Goal: Information Seeking & Learning: Learn about a topic

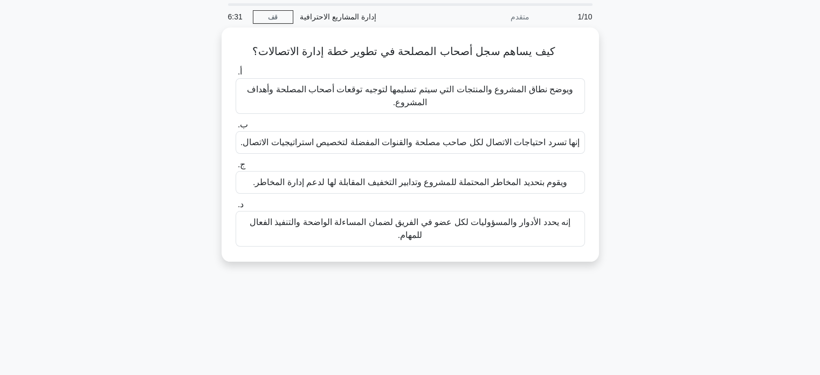
scroll to position [32, 0]
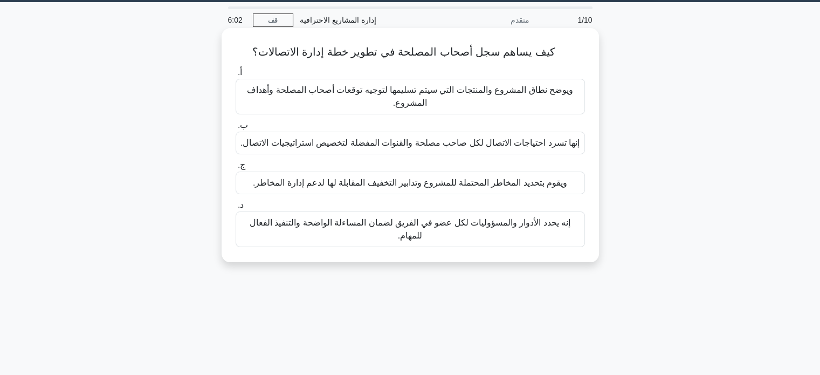
click at [559, 142] on font "إنها تسرد احتياجات الاتصال لكل صاحب مصلحة والقنوات المفضلة لتخصيص استراتيجيات ا…" at bounding box center [409, 142] width 339 height 9
click at [236, 129] on input "ب. إنها تسرد احتياجات الاتصال لكل صاحب مصلحة والقنوات المفضلة لتخصيص استراتيجيا…" at bounding box center [236, 125] width 0 height 7
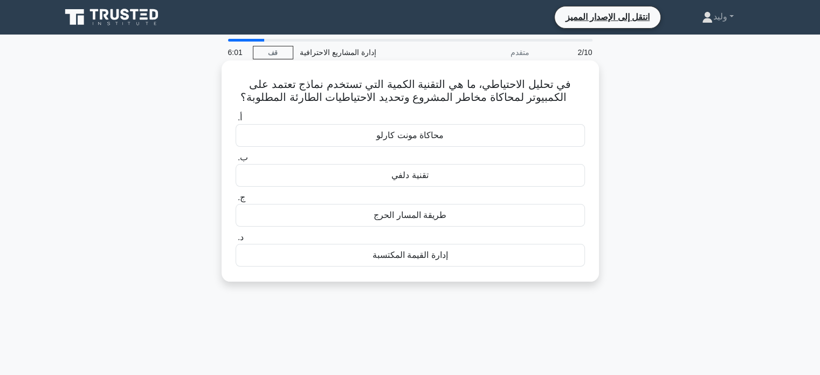
scroll to position [0, 0]
click at [554, 176] on div "تقنية دلفي" at bounding box center [410, 175] width 349 height 23
click at [236, 161] on input "ب. تقنية دلفي" at bounding box center [236, 157] width 0 height 7
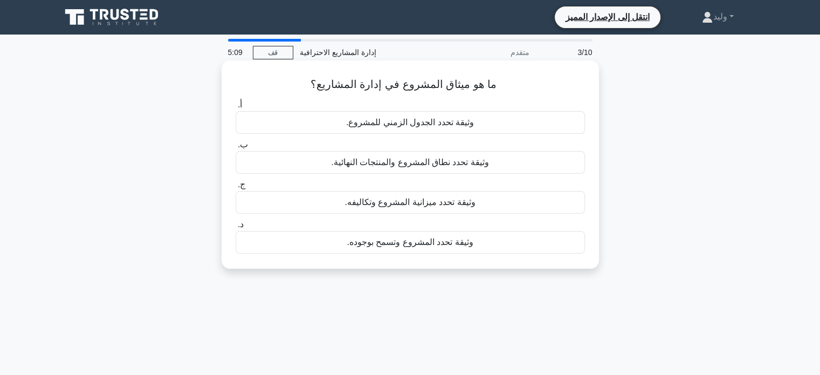
click at [477, 239] on div "وثيقة تحدد المشروع وتسمح بوجوده." at bounding box center [410, 242] width 349 height 23
click at [236, 228] on input "د. وثيقة تحدد المشروع وتسمح بوجوده." at bounding box center [236, 224] width 0 height 7
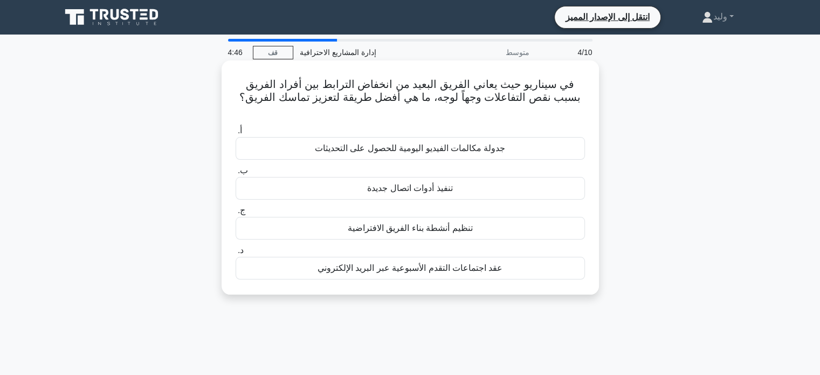
click at [465, 143] on font "جدولة مكالمات الفيديو اليومية للحصول على التحديثات" at bounding box center [410, 147] width 191 height 9
click at [236, 133] on input "أ. جدولة مكالمات الفيديو اليومية للحصول على التحديثات" at bounding box center [236, 130] width 0 height 7
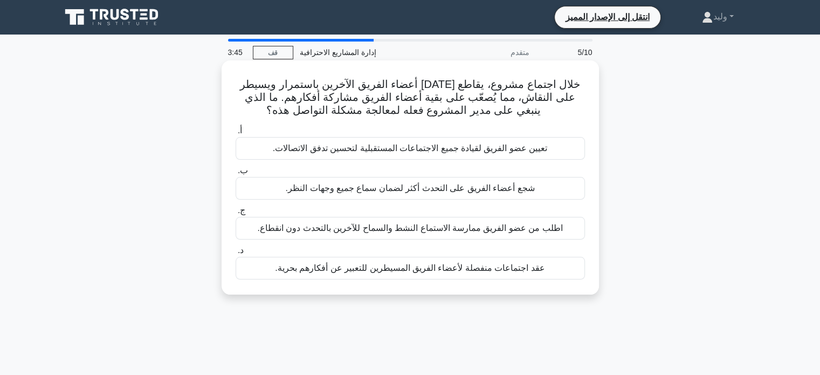
click at [416, 226] on font "اطلب من عضو الفريق ممارسة الاستماع النشط والسماح للآخرين بالتحدث دون انقطاع." at bounding box center [409, 227] width 305 height 9
click at [236, 214] on input "ج. اطلب من عضو الفريق ممارسة الاستماع النشط والسماح للآخرين بالتحدث دون انقطاع." at bounding box center [236, 210] width 0 height 7
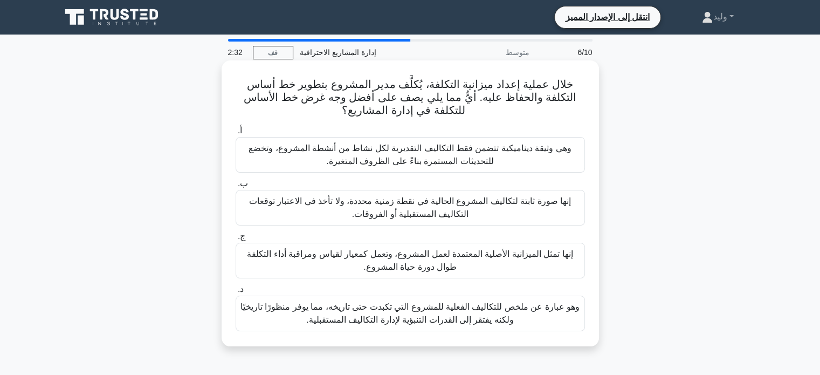
click at [530, 256] on font "إنها تمثل الميزانية الأصلية المعتمدة لعمل المشروع، وتعمل كمعيار لقياس ومراقبة أ…" at bounding box center [410, 260] width 326 height 22
click at [236, 240] on input "ج. إنها تمثل الميزانية الأصلية المعتمدة لعمل المشروع، وتعمل كمعيار لقياس ومراقب…" at bounding box center [236, 236] width 0 height 7
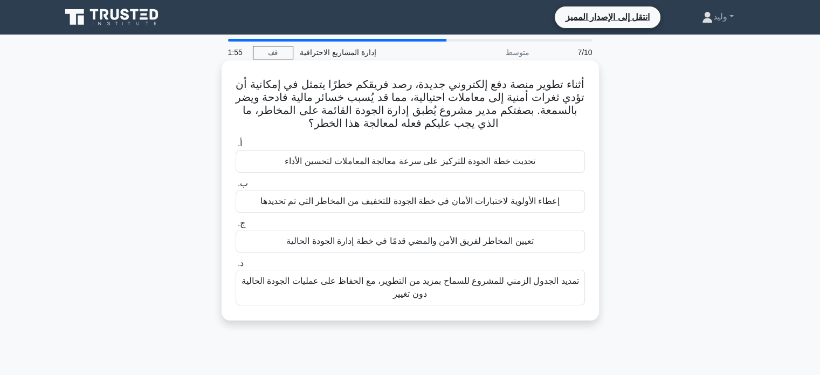
click at [540, 162] on div "تحديث خطة الجودة للتركيز على سرعة معالجة المعاملات لتحسين الأداء" at bounding box center [410, 161] width 349 height 23
click at [236, 147] on input "أ. تحديث خطة الجودة للتركيز على سرعة معالجة المعاملات لتحسين الأداء" at bounding box center [236, 143] width 0 height 7
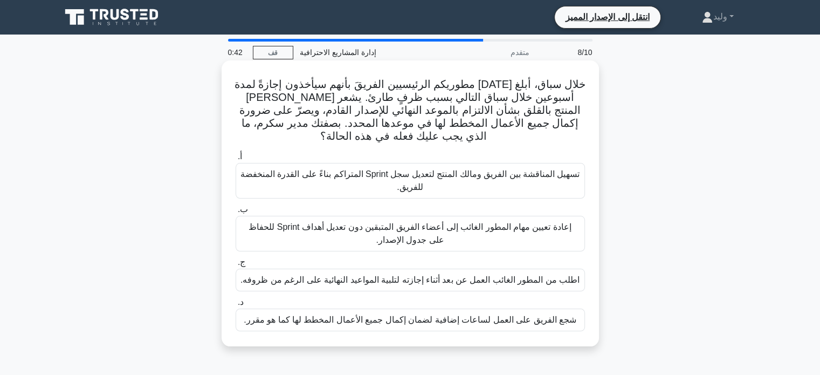
click at [466, 176] on font "تسهيل المناقشة بين الفريق ومالك المنتج لتعديل سجل Sprint المتراكم بناءً على الق…" at bounding box center [410, 180] width 340 height 22
click at [236, 160] on input "أ. تسهيل المناقشة بين الفريق ومالك المنتج لتعديل سجل Sprint المتراكم بناءً على …" at bounding box center [236, 156] width 0 height 7
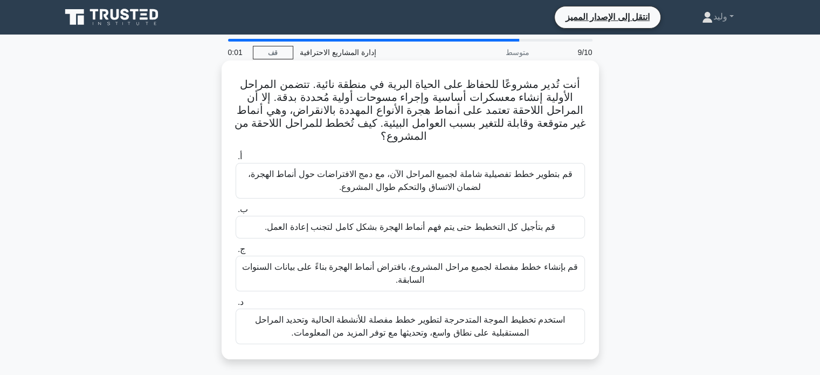
click at [511, 178] on font "قم بتطوير خطط تفصيلية شاملة لجميع المراحل الآن، مع دمج الافتراضات حول أنماط اله…" at bounding box center [410, 180] width 325 height 22
click at [236, 160] on input "أ. قم بتطوير خطط تفصيلية شاملة لجميع المراحل الآن، مع دمج الافتراضات حول أنماط …" at bounding box center [236, 156] width 0 height 7
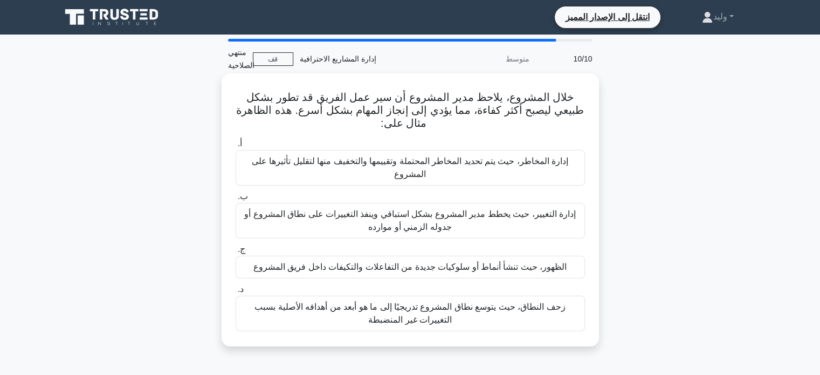
click at [556, 156] on font "إدارة المخاطر، حيث يتم تحديد المخاطر المحتملة وتقييمها والتخفيف منها لتقليل تأث…" at bounding box center [410, 167] width 316 height 22
click at [236, 147] on input "أ. إدارة المخاطر، حيث يتم تحديد المخاطر المحتملة وتقييمها والتخفيف منها لتقليل …" at bounding box center [236, 143] width 0 height 7
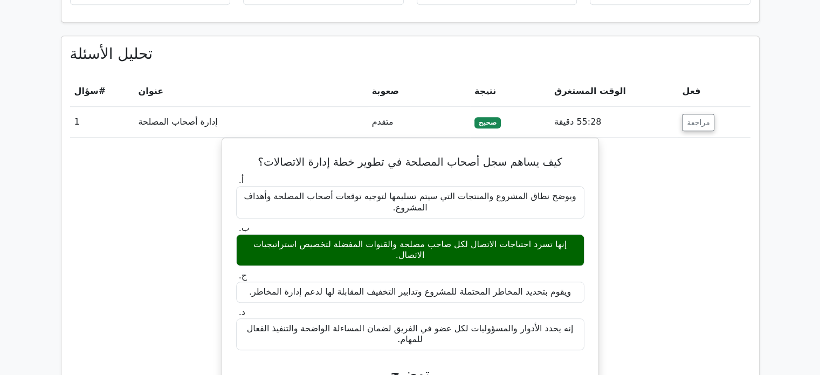
scroll to position [893, 0]
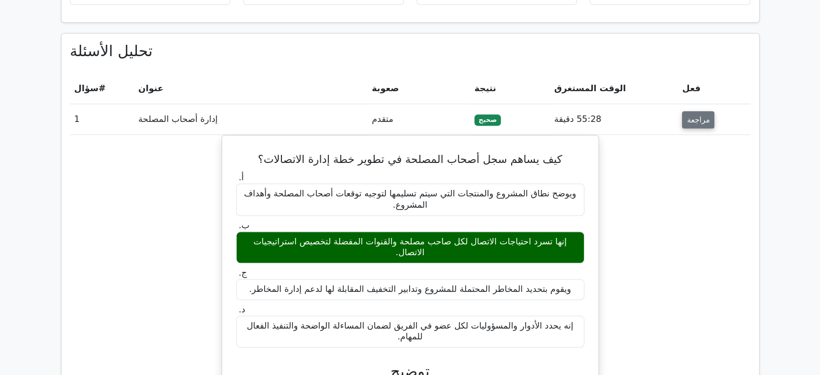
click at [690, 115] on font "مراجعة" at bounding box center [698, 119] width 23 height 9
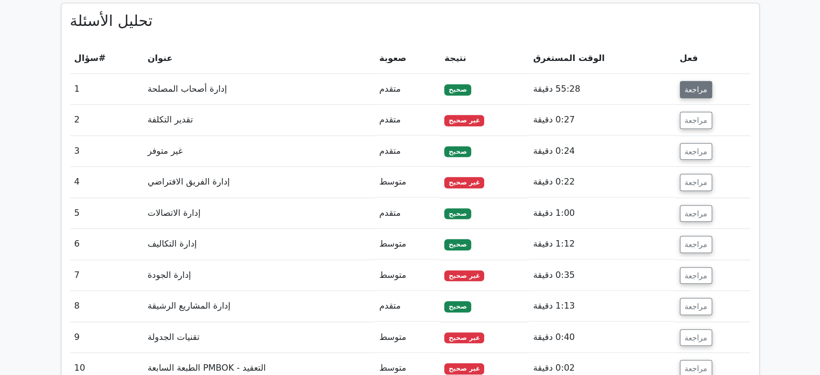
scroll to position [923, 0]
click at [700, 85] on font "مراجعة" at bounding box center [696, 89] width 23 height 9
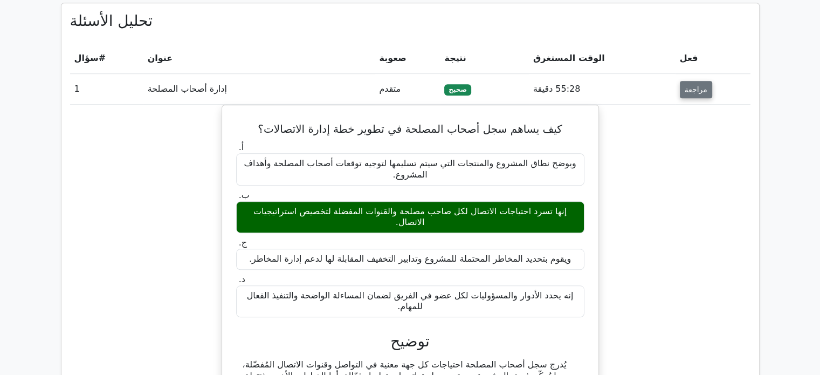
click at [700, 85] on font "مراجعة" at bounding box center [696, 89] width 23 height 9
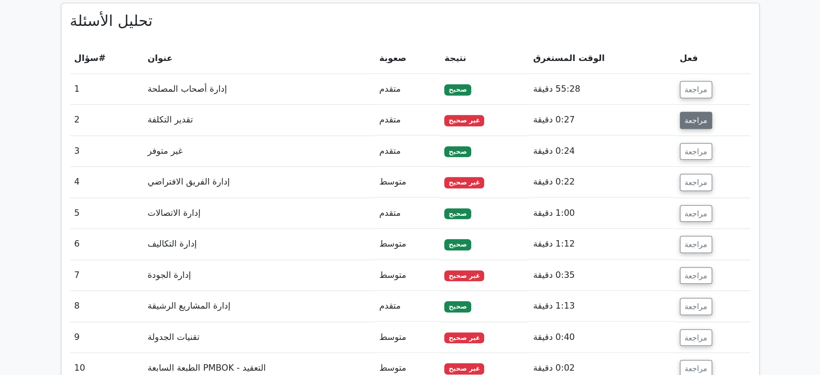
click at [698, 116] on font "مراجعة" at bounding box center [696, 120] width 23 height 9
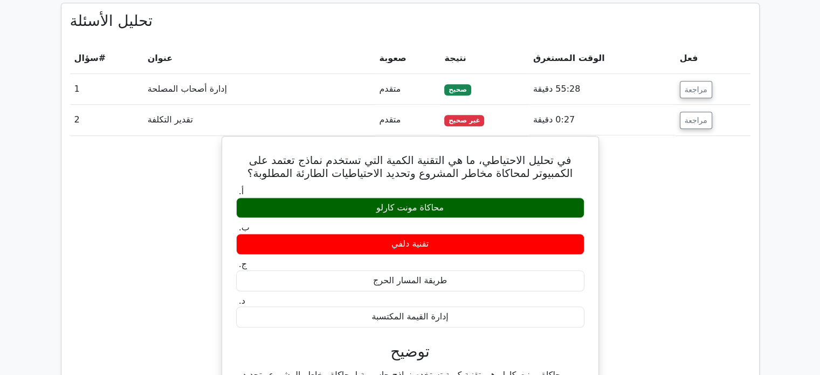
drag, startPoint x: 698, startPoint y: 109, endPoint x: 722, endPoint y: 137, distance: 36.7
click at [699, 116] on button "مراجعة" at bounding box center [696, 120] width 32 height 17
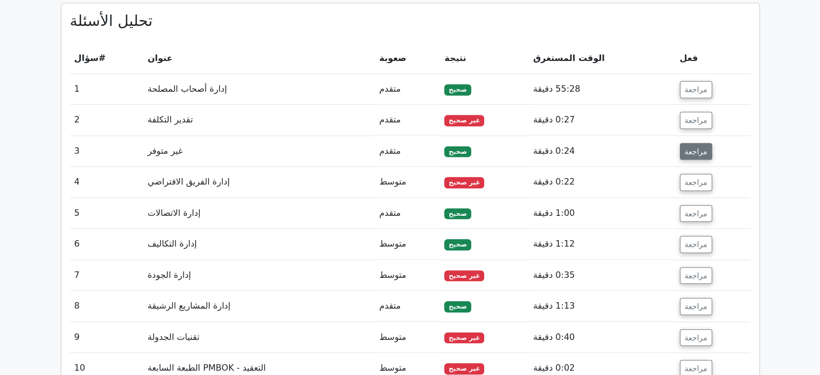
click at [701, 147] on font "مراجعة" at bounding box center [696, 151] width 23 height 9
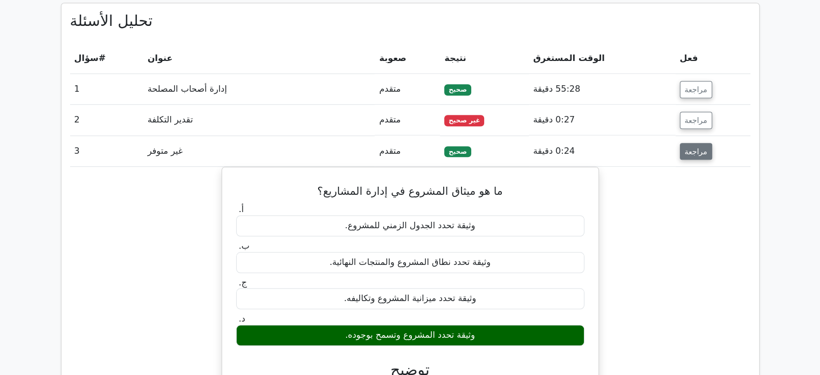
click at [701, 147] on font "مراجعة" at bounding box center [696, 151] width 23 height 9
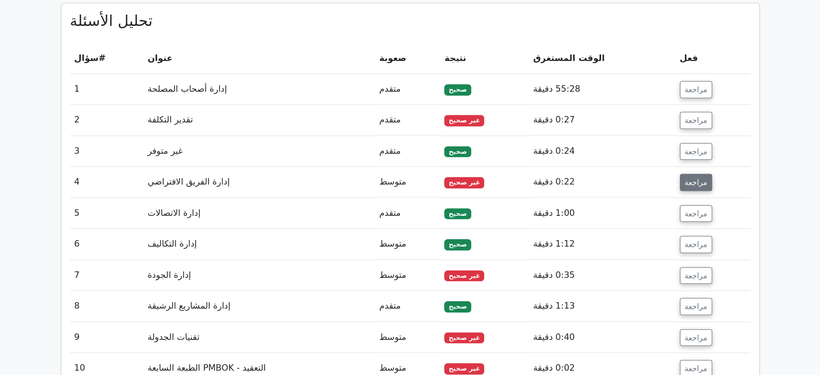
click at [692, 178] on font "مراجعة" at bounding box center [696, 182] width 23 height 9
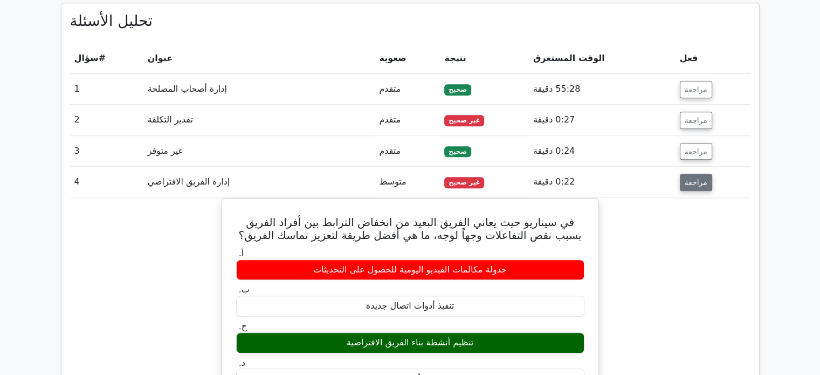
click at [692, 178] on font "مراجعة" at bounding box center [696, 182] width 23 height 9
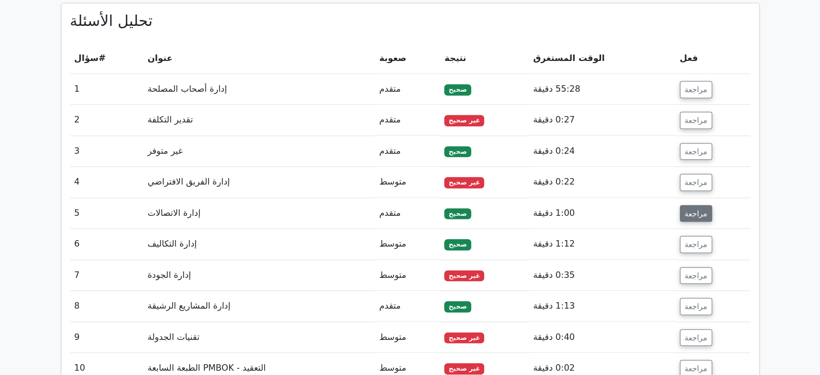
click at [688, 209] on font "مراجعة" at bounding box center [696, 213] width 23 height 9
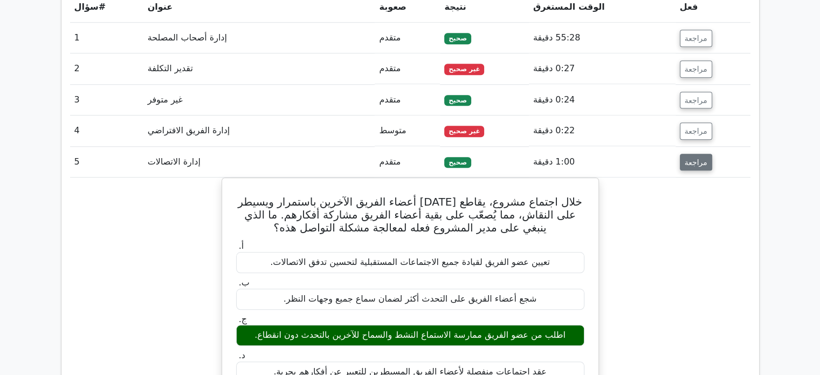
scroll to position [975, 0]
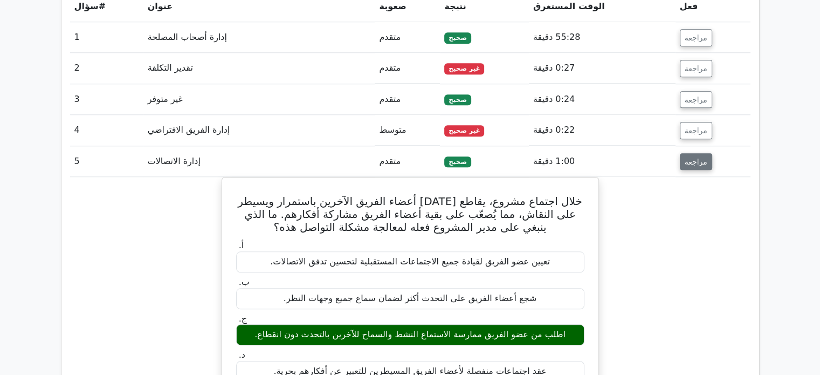
click at [696, 157] on font "مراجعة" at bounding box center [696, 161] width 23 height 9
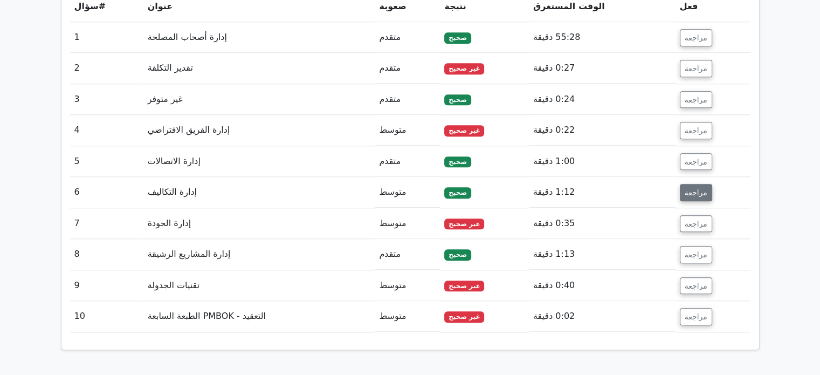
click at [696, 188] on font "مراجعة" at bounding box center [696, 192] width 23 height 9
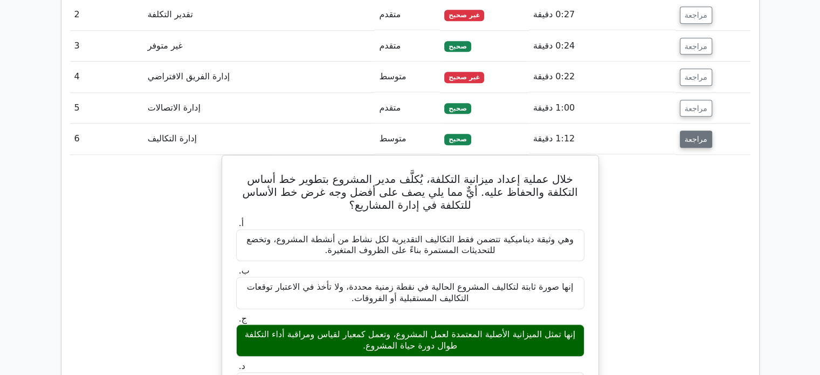
scroll to position [1029, 0]
click at [701, 134] on button "مراجعة" at bounding box center [696, 138] width 32 height 17
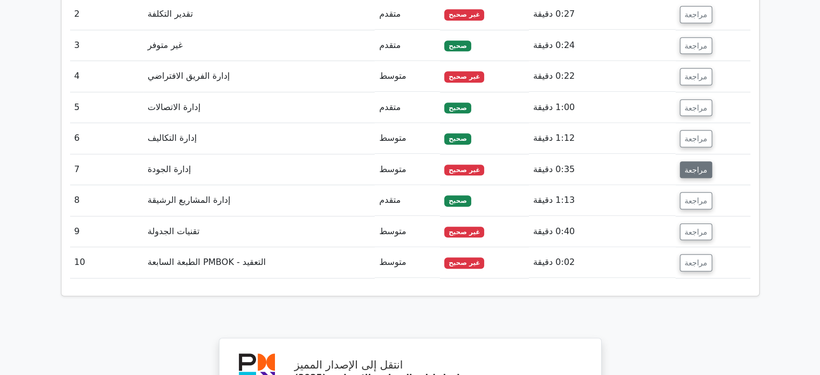
click at [702, 165] on font "مراجعة" at bounding box center [696, 169] width 23 height 9
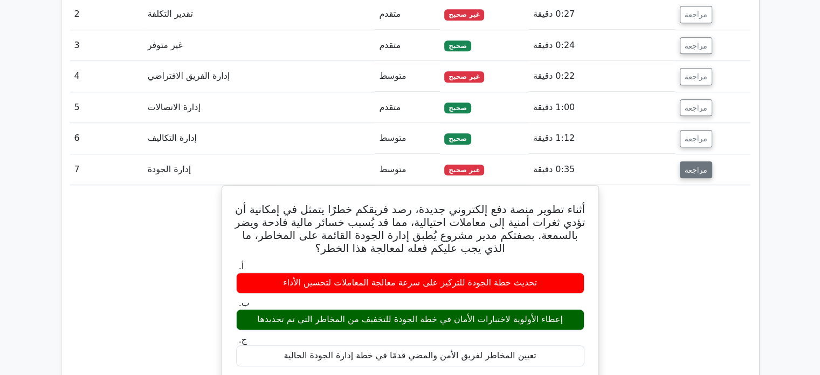
click at [702, 165] on font "مراجعة" at bounding box center [696, 169] width 23 height 9
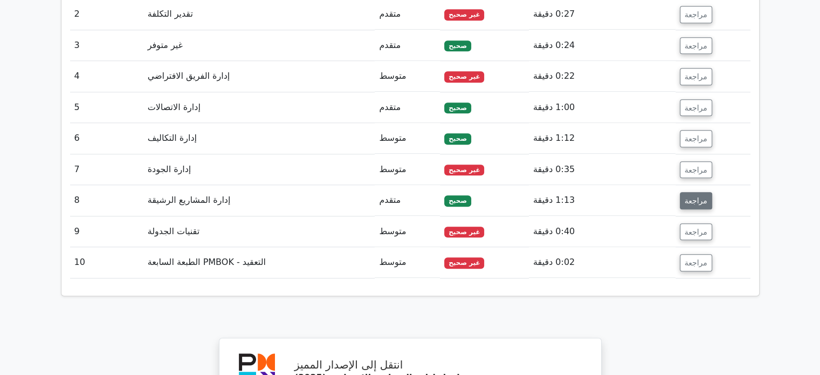
click at [694, 196] on font "مراجعة" at bounding box center [696, 200] width 23 height 9
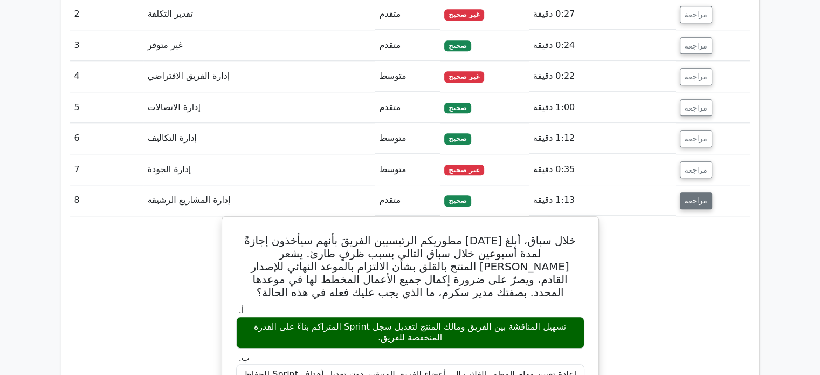
click at [694, 196] on font "مراجعة" at bounding box center [696, 200] width 23 height 9
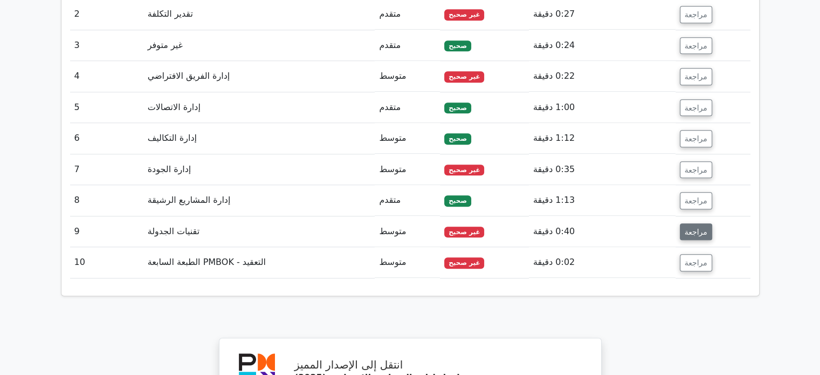
click at [685, 227] on font "مراجعة" at bounding box center [696, 231] width 23 height 9
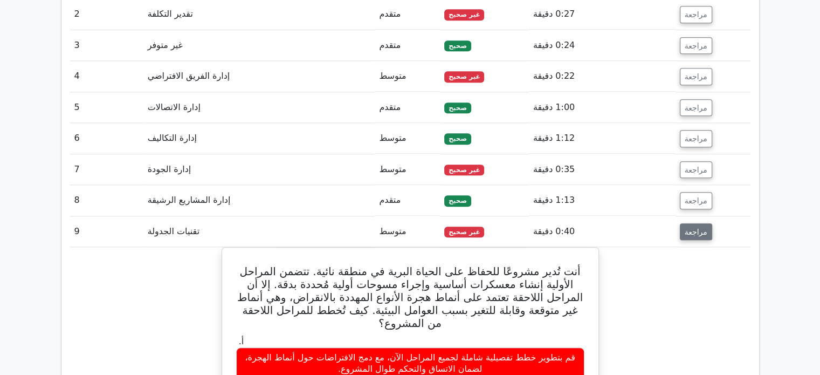
scroll to position [1135, 0]
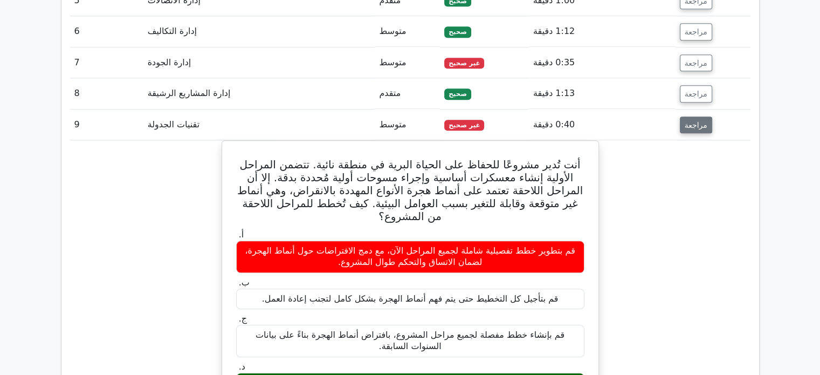
click at [698, 120] on font "مراجعة" at bounding box center [696, 124] width 23 height 9
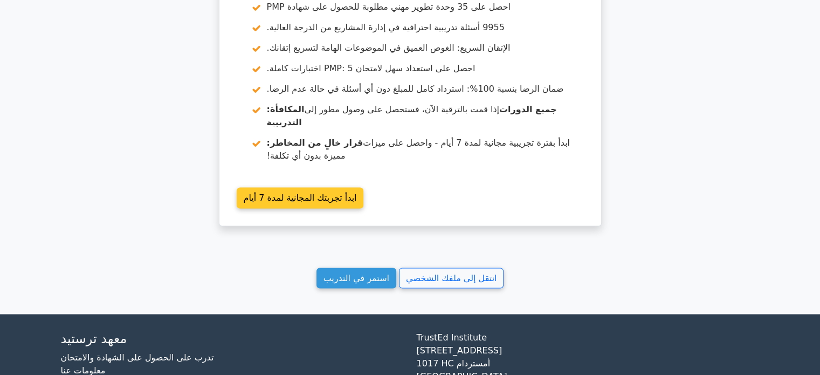
scroll to position [1429, 0]
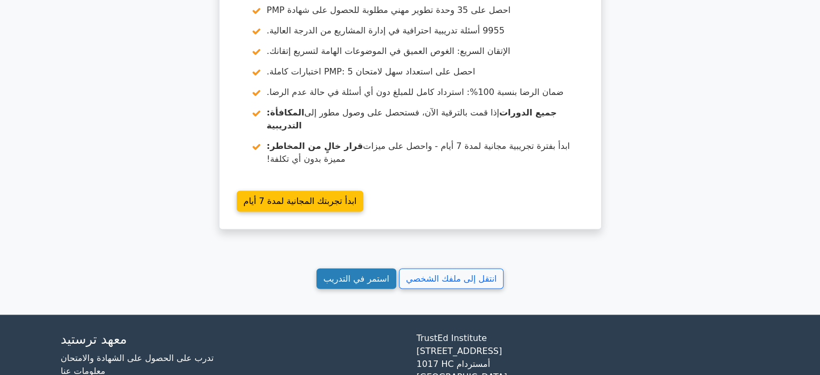
click at [359, 268] on link "استمر في التدريب" at bounding box center [356, 278] width 80 height 21
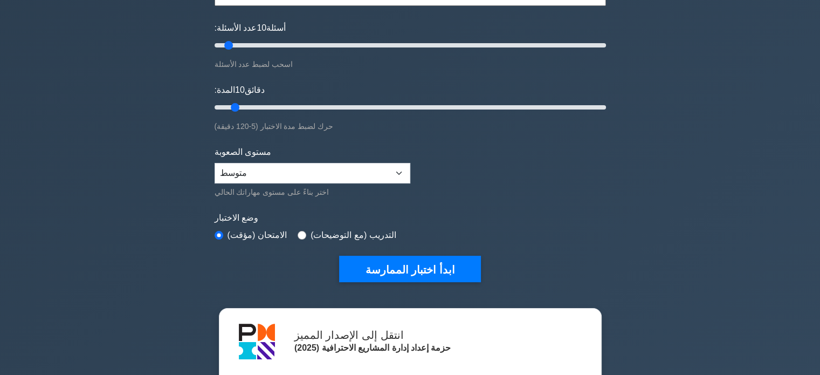
scroll to position [125, 0]
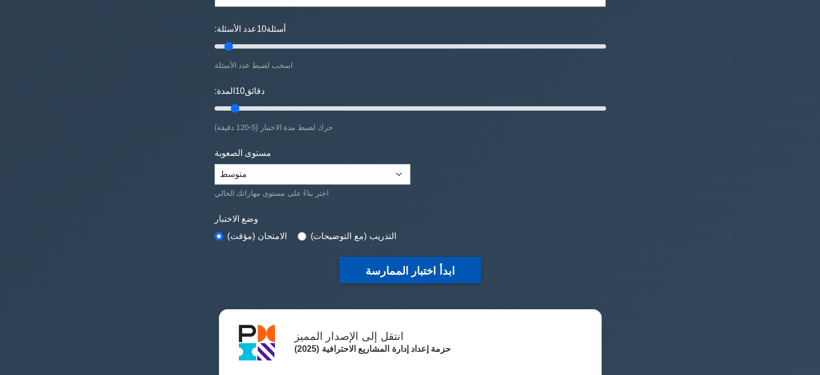
click at [416, 273] on font "ابدأ اختبار الممارسة" at bounding box center [409, 271] width 89 height 12
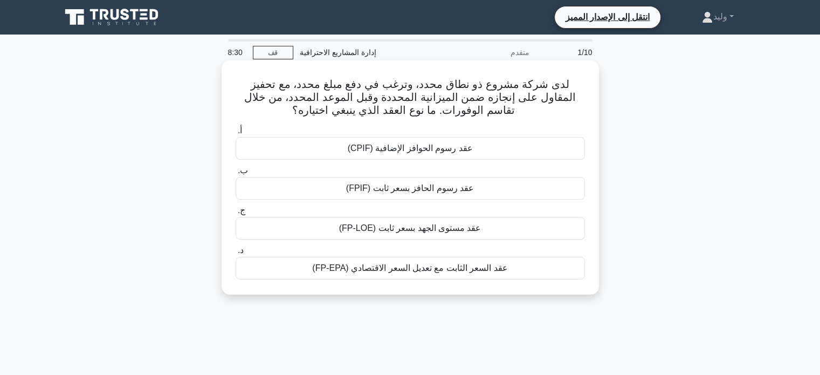
click at [466, 195] on div "عقد رسوم الحافز بسعر ثابت (FPIF)" at bounding box center [410, 188] width 349 height 23
click at [236, 174] on input "ب. عقد رسوم الحافز بسعر ثابت (FPIF)" at bounding box center [236, 170] width 0 height 7
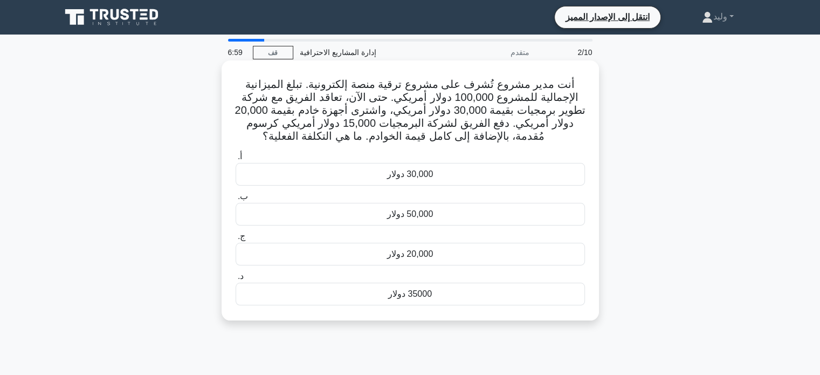
click at [482, 292] on div "35000 دولار" at bounding box center [410, 294] width 349 height 23
click at [236, 280] on input "د. 35000 دولار" at bounding box center [236, 276] width 0 height 7
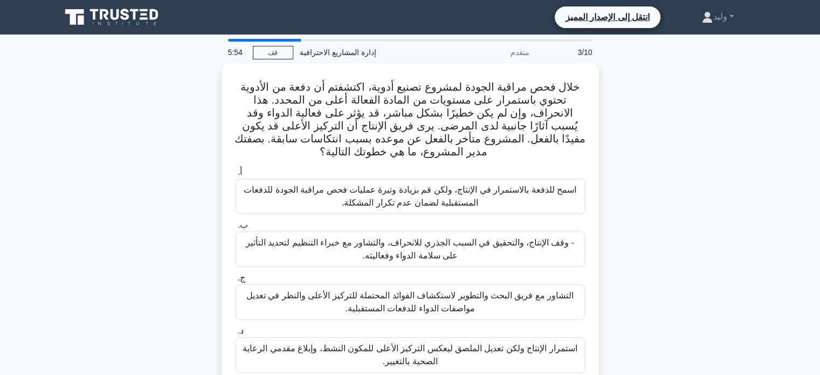
click at [482, 292] on font "التشاور مع فريق البحث والتطوير لاستكشاف الفوائد المحتملة للتركيز الأعلى والنظر …" at bounding box center [409, 302] width 327 height 22
click at [236, 281] on input "ج. التشاور مع فريق البحث والتطوير لاستكشاف الفوائد المحتملة للتركيز الأعلى والن…" at bounding box center [236, 277] width 0 height 7
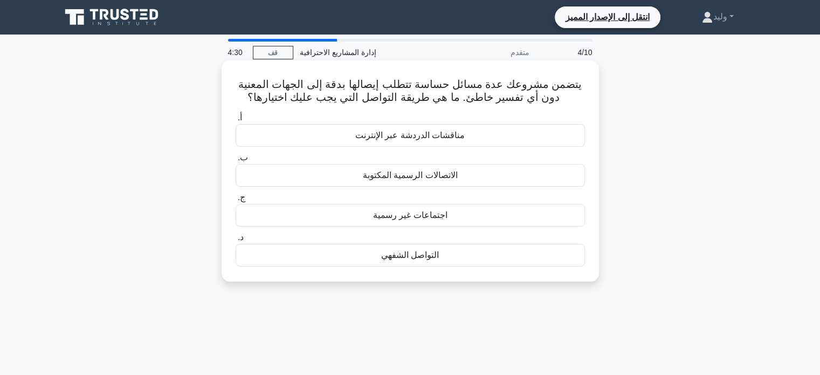
click at [453, 180] on font "الاتصالات الرسمية المكتوبة" at bounding box center [410, 174] width 95 height 9
click at [236, 161] on input "ب. الاتصالات الرسمية المكتوبة" at bounding box center [236, 157] width 0 height 7
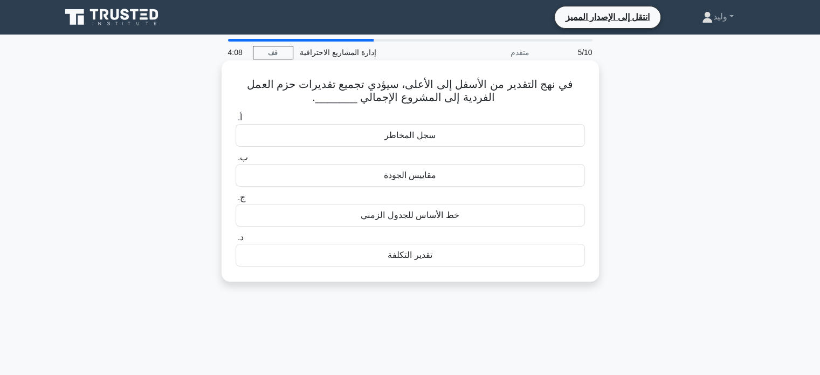
click at [458, 213] on div "خط الأساس للجدول الزمني" at bounding box center [410, 215] width 349 height 23
click at [236, 201] on input "ج. خط الأساس للجدول الزمني" at bounding box center [236, 197] width 0 height 7
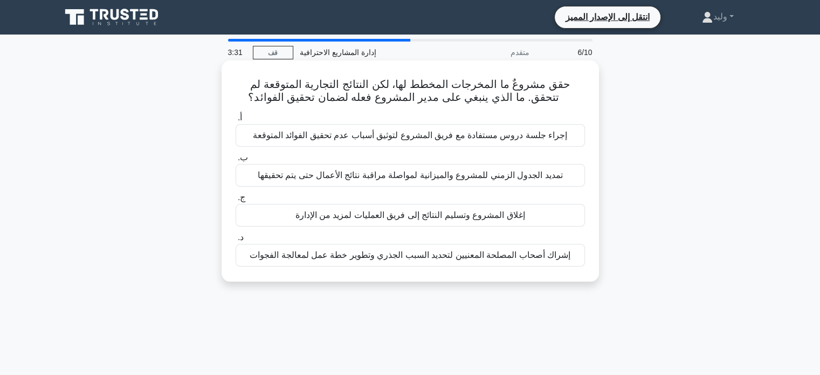
click at [457, 136] on font "إجراء جلسة دروس مستفادة مع فريق المشروع لتوثيق أسباب عدم تحقيق الفوائد المتوقعة" at bounding box center [410, 134] width 314 height 9
click at [236, 121] on input "أ. إجراء جلسة دروس مستفادة مع فريق المشروع لتوثيق أسباب عدم تحقيق الفوائد المتو…" at bounding box center [236, 117] width 0 height 7
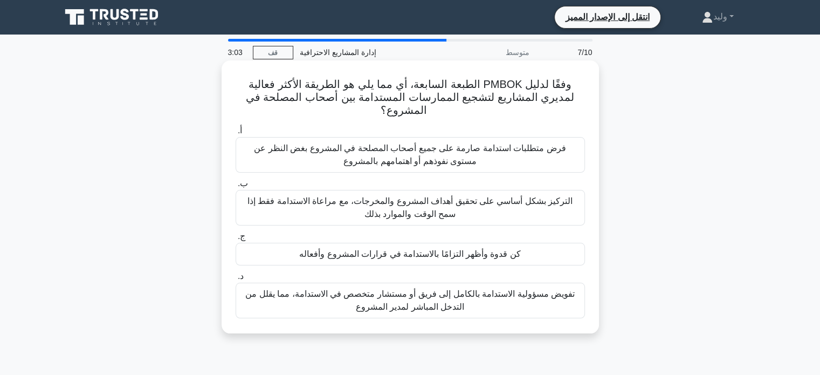
click at [445, 255] on font "كن قدوة وأظهر التزامًا بالاستدامة في قرارات المشروع وأفعاله" at bounding box center [410, 253] width 222 height 9
click at [236, 240] on input "ج. كن قدوة وأظهر التزامًا بالاستدامة في قرارات المشروع وأفعاله" at bounding box center [236, 236] width 0 height 7
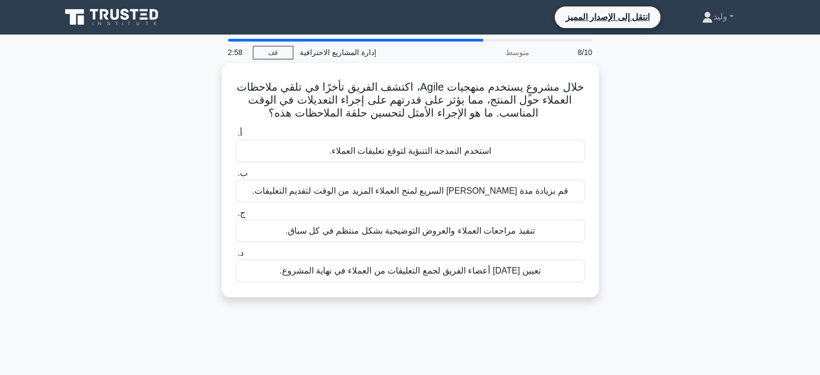
click at [445, 255] on label "د. تعيين أحد أعضاء الفريق لجمع التعليقات من العملاء في نهاية المشروع." at bounding box center [410, 264] width 349 height 36
click at [236, 255] on input "د. تعيين أحد أعضاء الفريق لجمع التعليقات من العملاء في نهاية المشروع." at bounding box center [236, 253] width 0 height 7
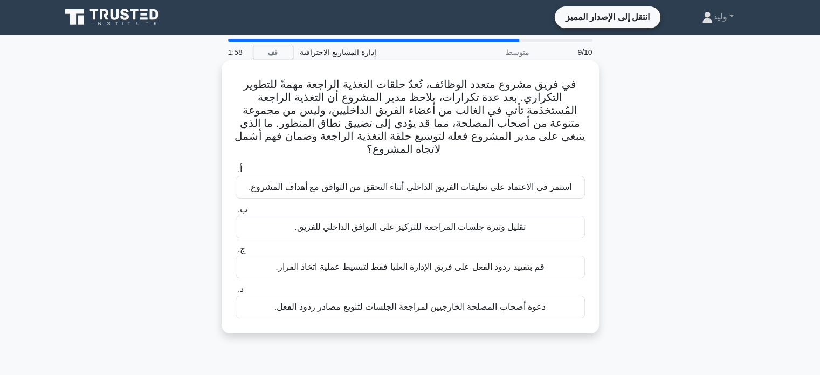
click at [549, 307] on div "دعوة أصحاب المصلحة الخارجيين لمراجعة الجلسات لتنويع مصادر ردود الفعل." at bounding box center [410, 306] width 349 height 23
click at [236, 293] on input "د. دعوة أصحاب المصلحة الخارجيين لمراجعة الجلسات لتنويع مصادر ردود الفعل." at bounding box center [236, 289] width 0 height 7
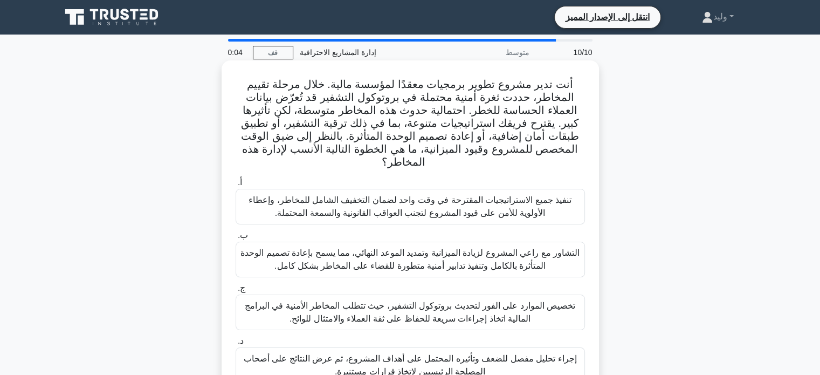
click at [520, 354] on font "إجراء تحليل مفصل للضعف وتأثيره المحتمل على أهداف المشروع، ثم عرض النتائج على أص…" at bounding box center [410, 365] width 333 height 22
click at [236, 345] on input "د. إجراء تحليل مفصل للضعف وتأثيره المحتمل على أهداف المشروع، ثم عرض النتائج على…" at bounding box center [236, 340] width 0 height 7
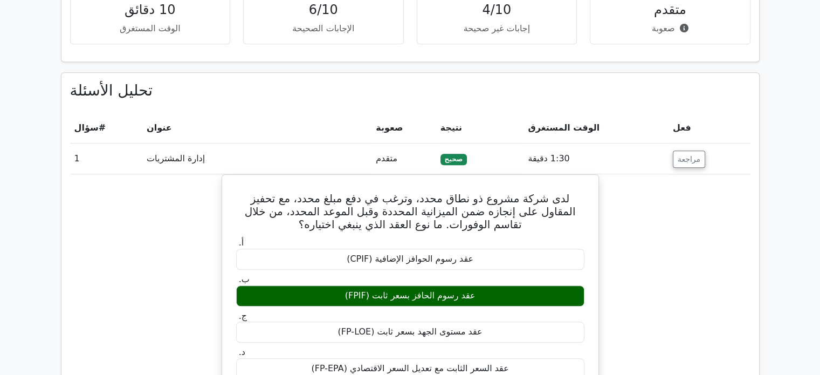
scroll to position [854, 0]
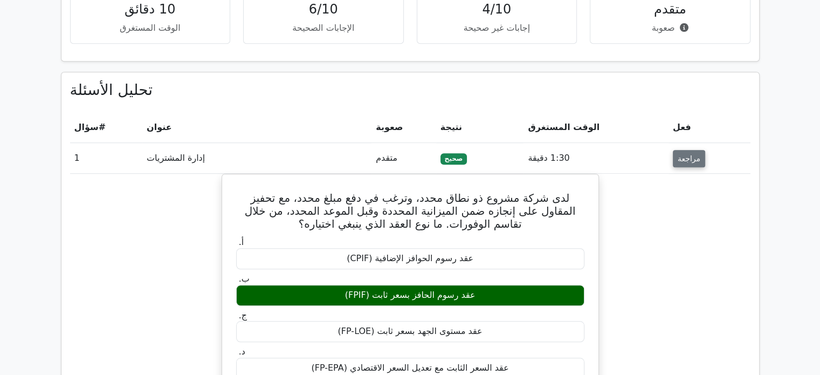
click at [694, 153] on button "مراجعة" at bounding box center [689, 158] width 32 height 17
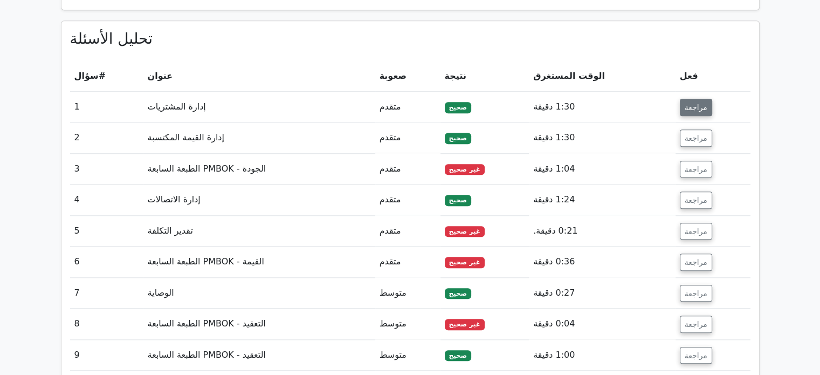
scroll to position [905, 0]
click at [693, 320] on font "مراجعة" at bounding box center [696, 324] width 23 height 9
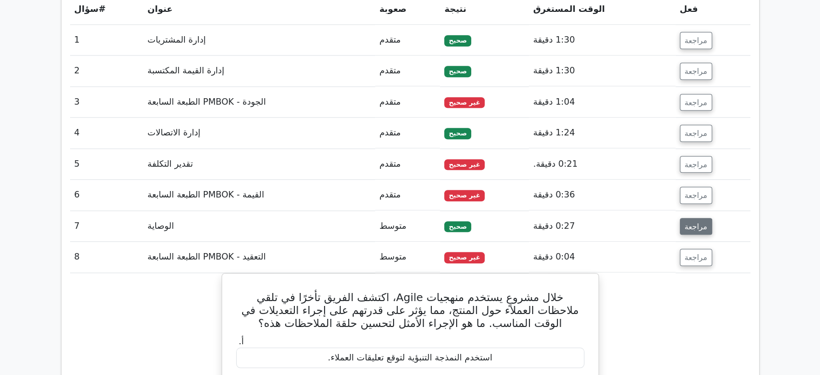
scroll to position [960, 0]
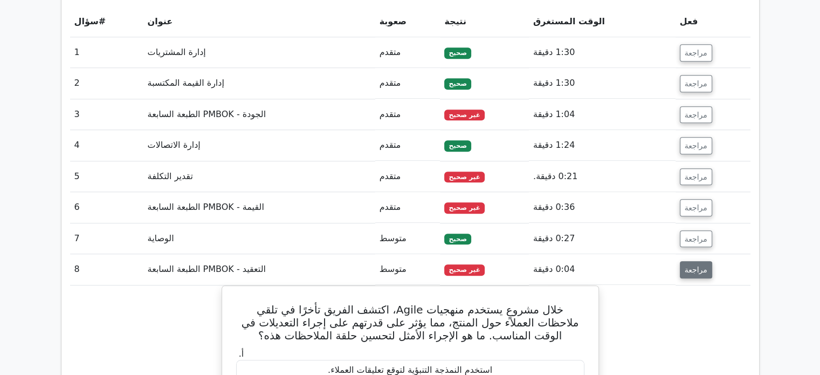
click at [692, 265] on font "مراجعة" at bounding box center [696, 269] width 23 height 9
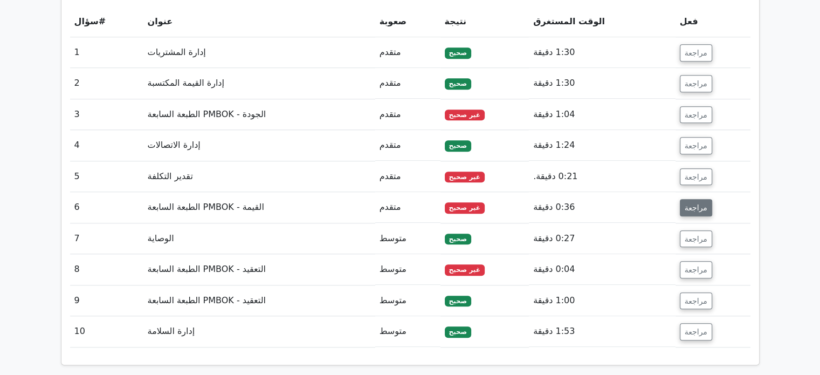
click at [701, 203] on font "مراجعة" at bounding box center [696, 207] width 23 height 9
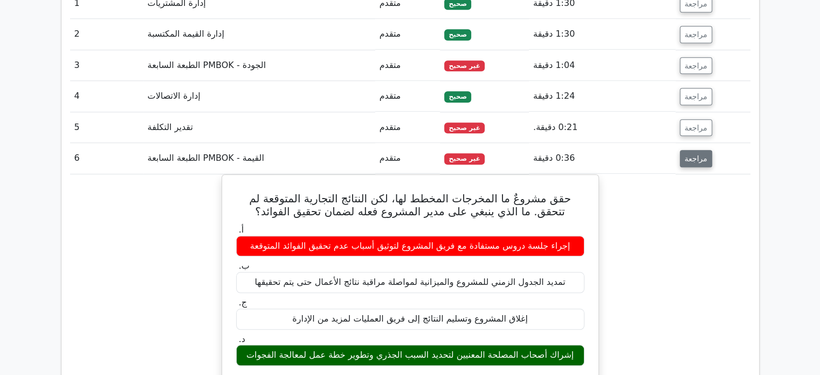
scroll to position [1009, 0]
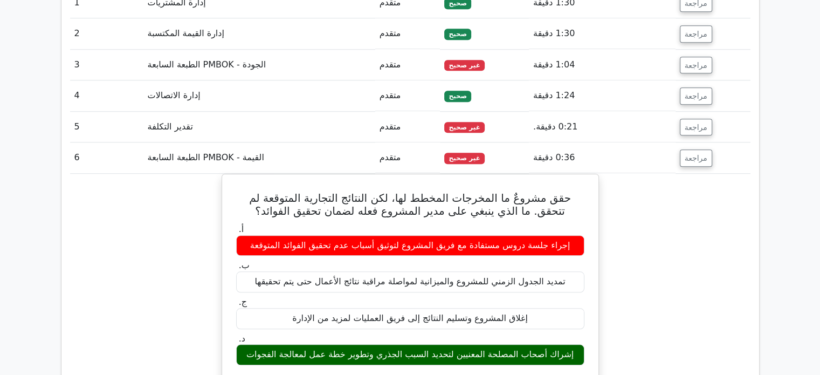
click at [703, 155] on td "مراجعة" at bounding box center [713, 157] width 75 height 31
click at [699, 154] on font "مراجعة" at bounding box center [696, 158] width 23 height 9
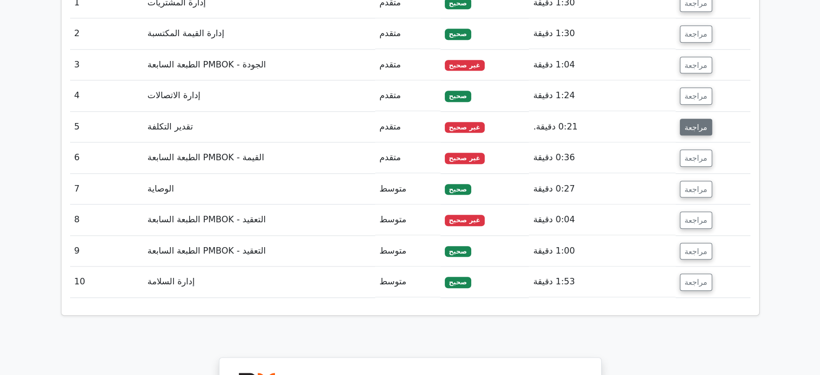
click at [699, 120] on button "مراجعة" at bounding box center [696, 127] width 32 height 17
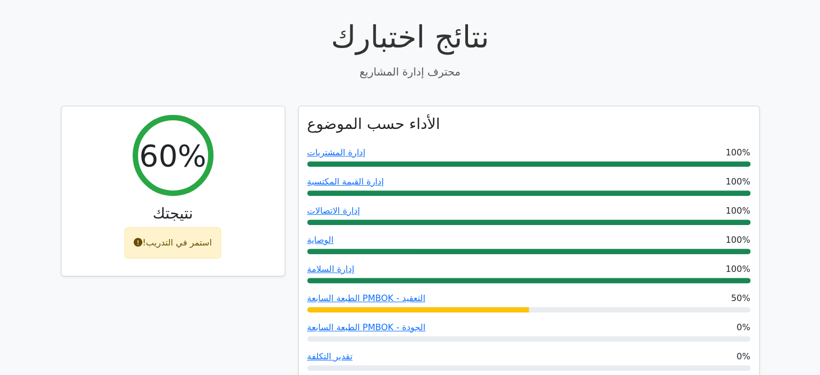
scroll to position [351, 0]
